Goal: Information Seeking & Learning: Learn about a topic

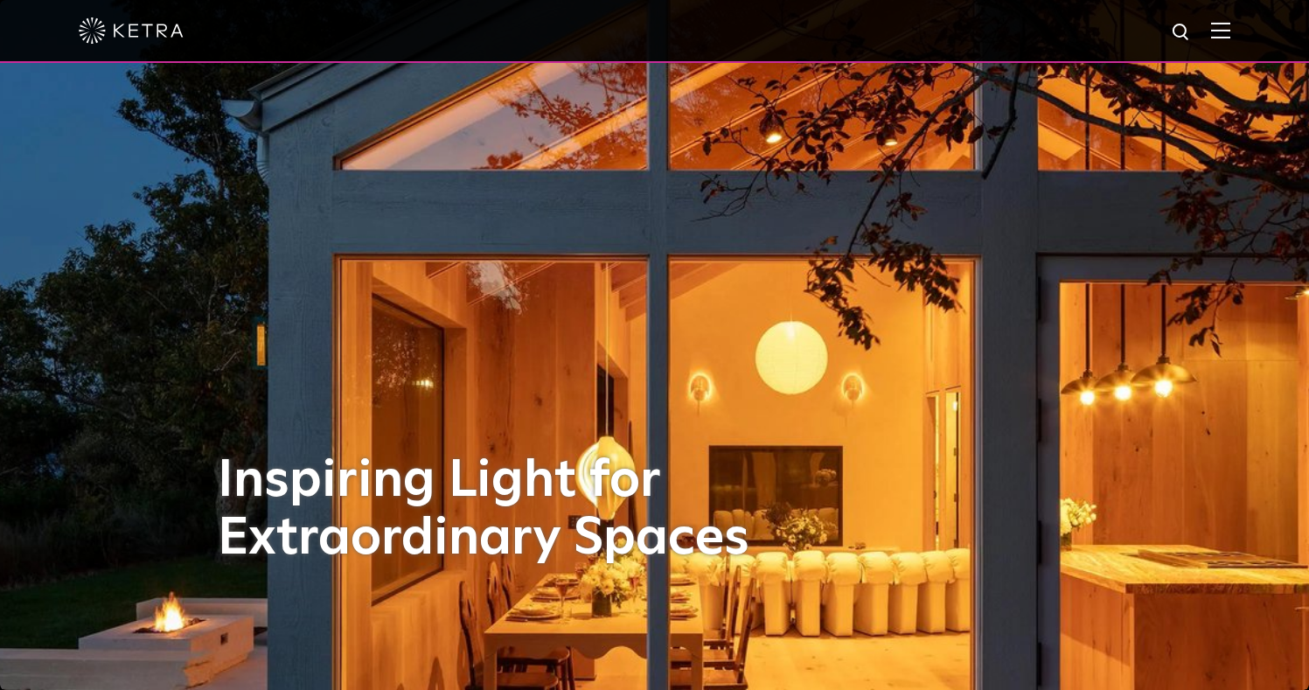
click at [1230, 33] on img at bounding box center [1220, 30] width 19 height 17
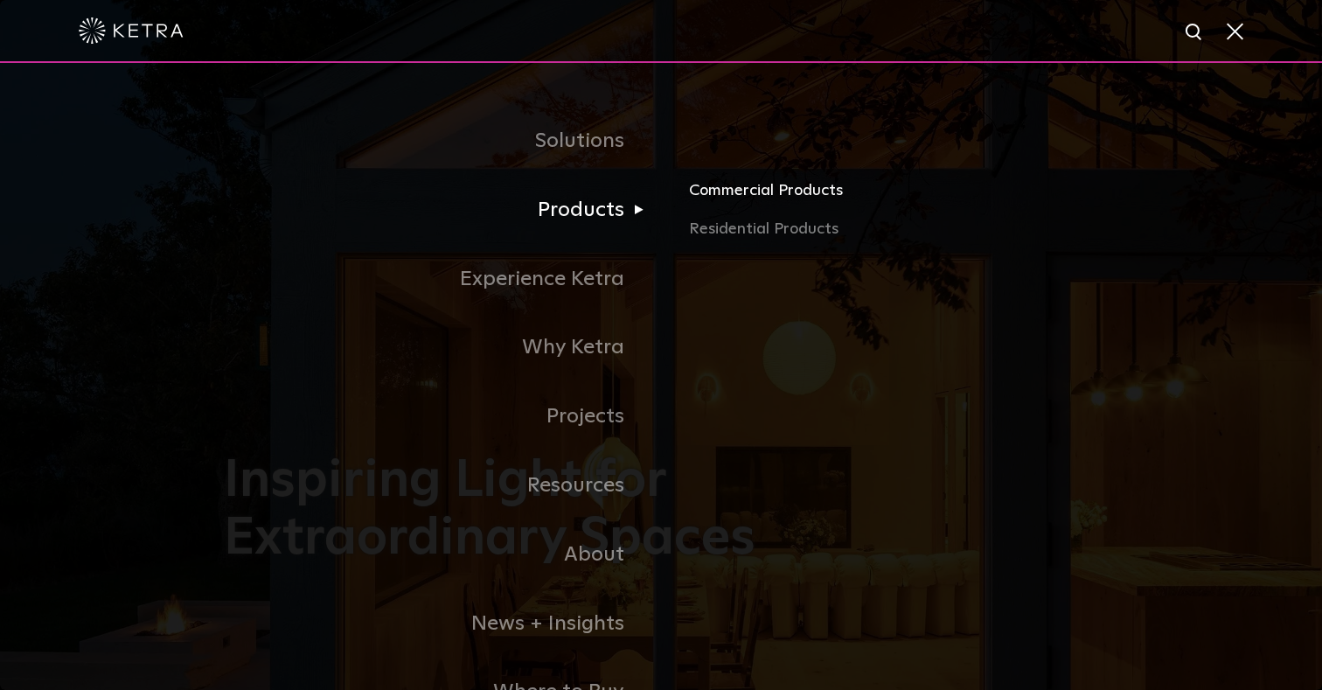
click at [747, 192] on link "Commercial Products" at bounding box center [893, 197] width 409 height 38
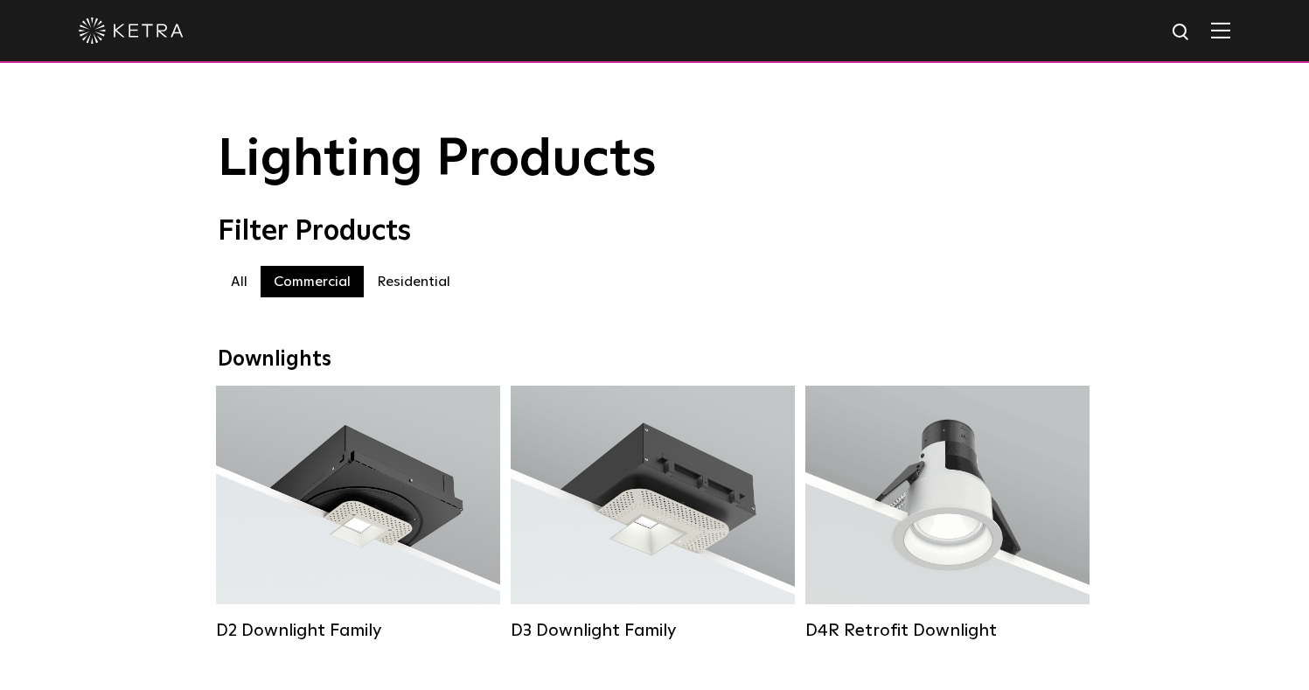
click at [1226, 30] on img at bounding box center [1220, 30] width 19 height 17
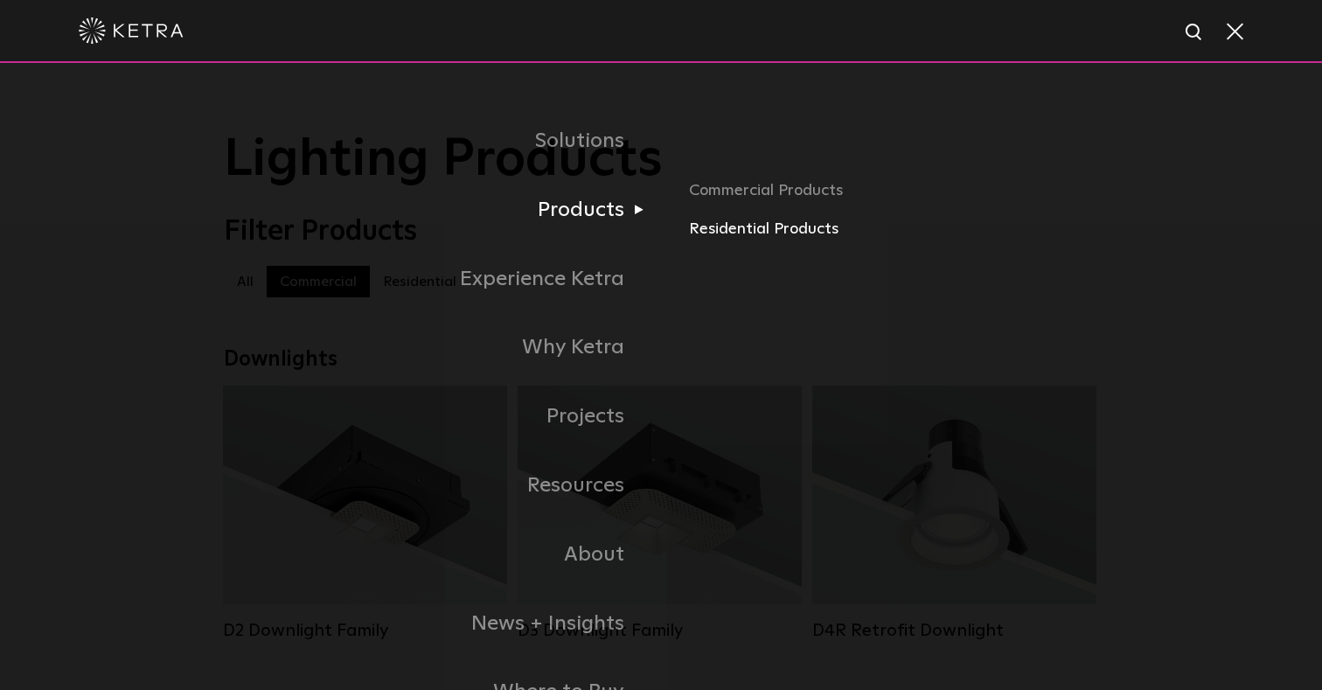
click at [757, 224] on link "Residential Products" at bounding box center [893, 229] width 409 height 25
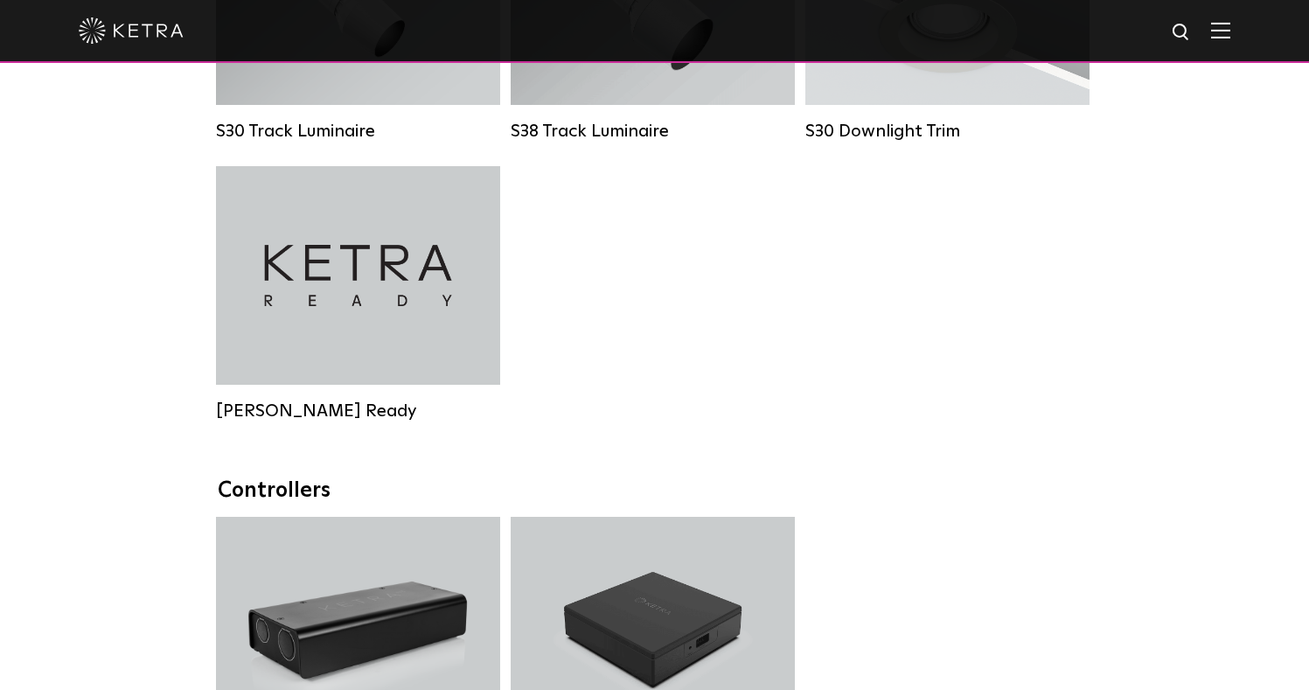
scroll to position [1505, 0]
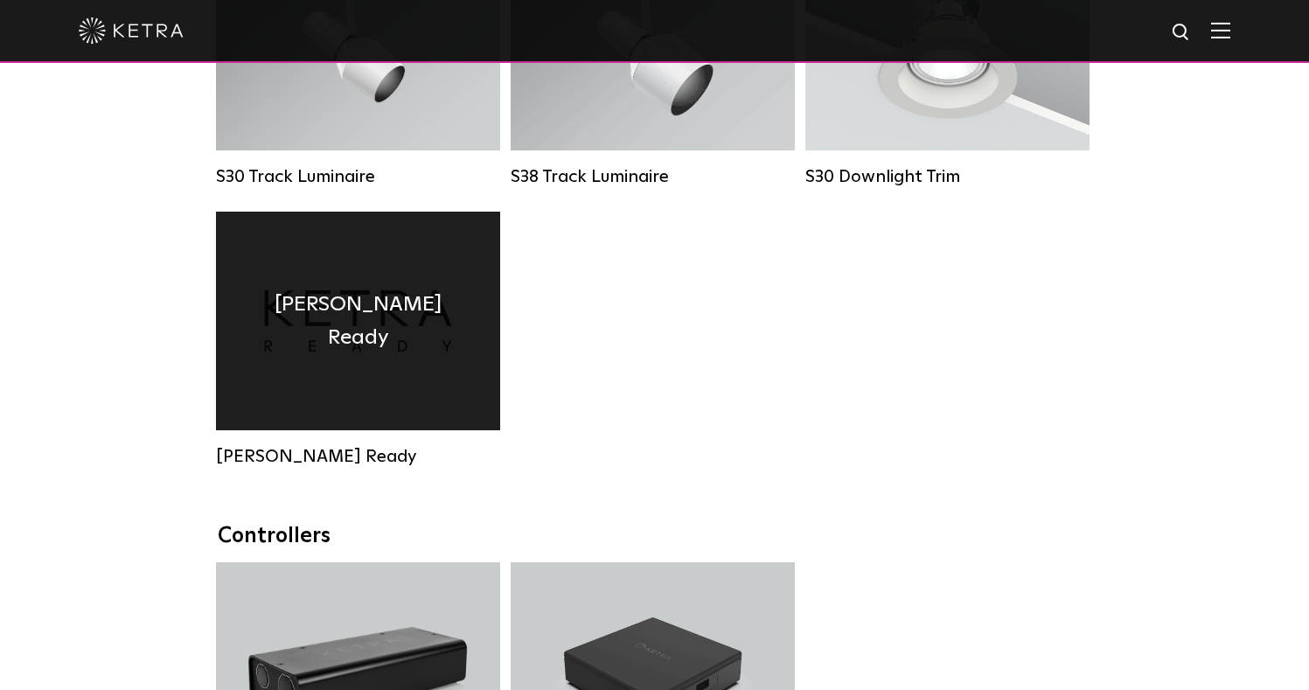
click at [358, 347] on div "Ketra Ready" at bounding box center [358, 321] width 284 height 219
